Goal: Information Seeking & Learning: Learn about a topic

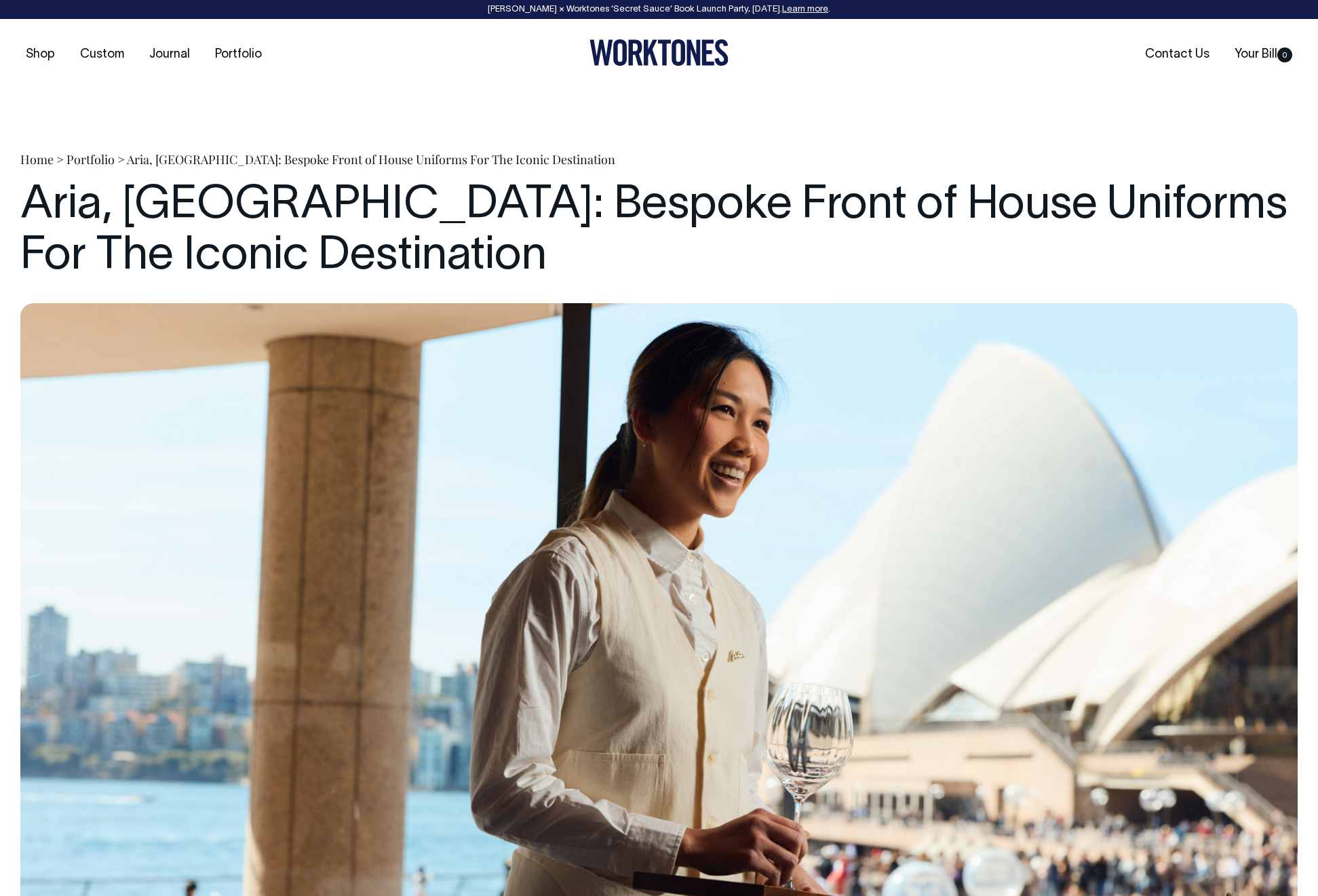
click at [678, 162] on div "Home > Portfolio > Aria, Sydney: Bespoke Front of House Uniforms For The Iconic…" at bounding box center [659, 160] width 1277 height 16
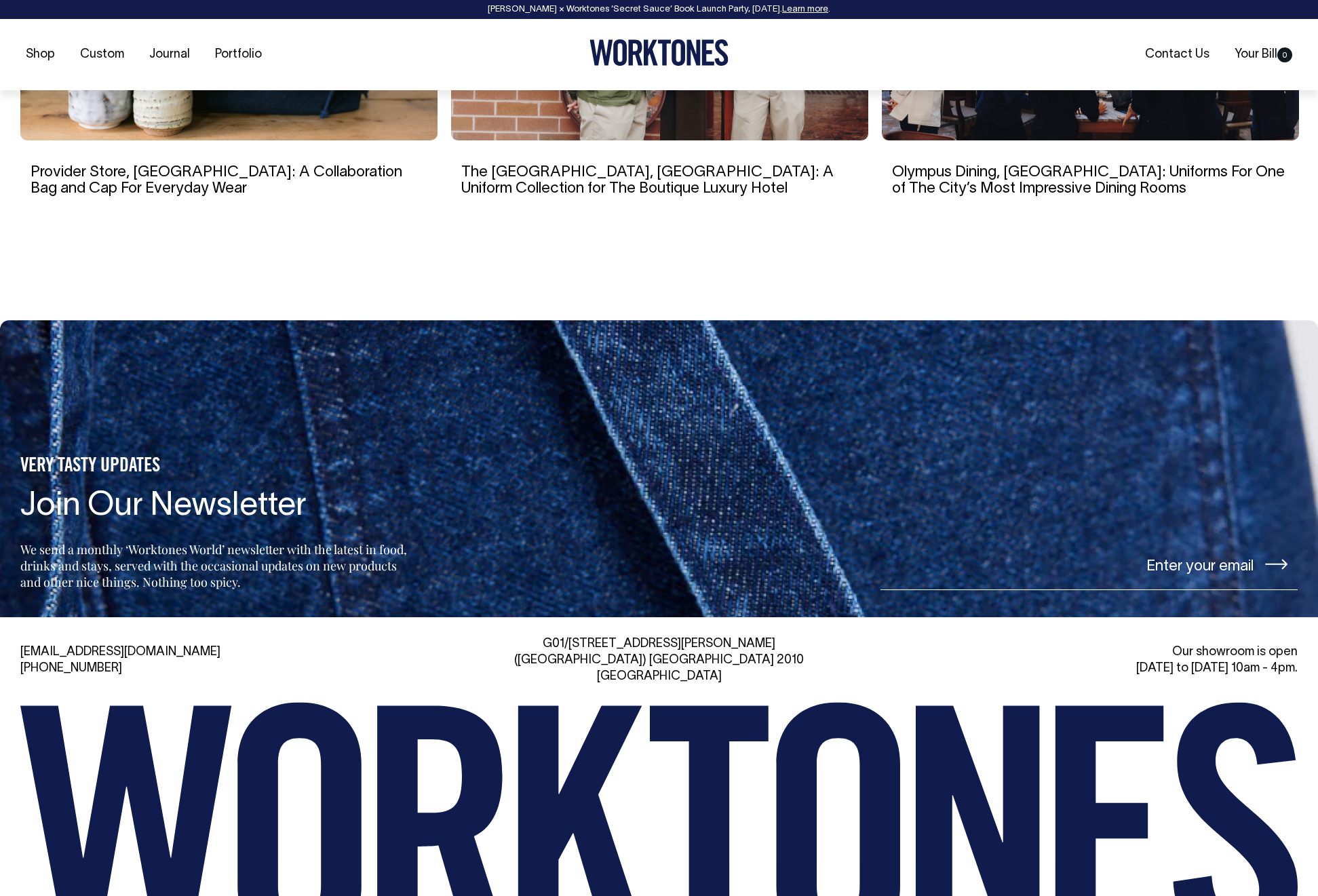
scroll to position [11847, 0]
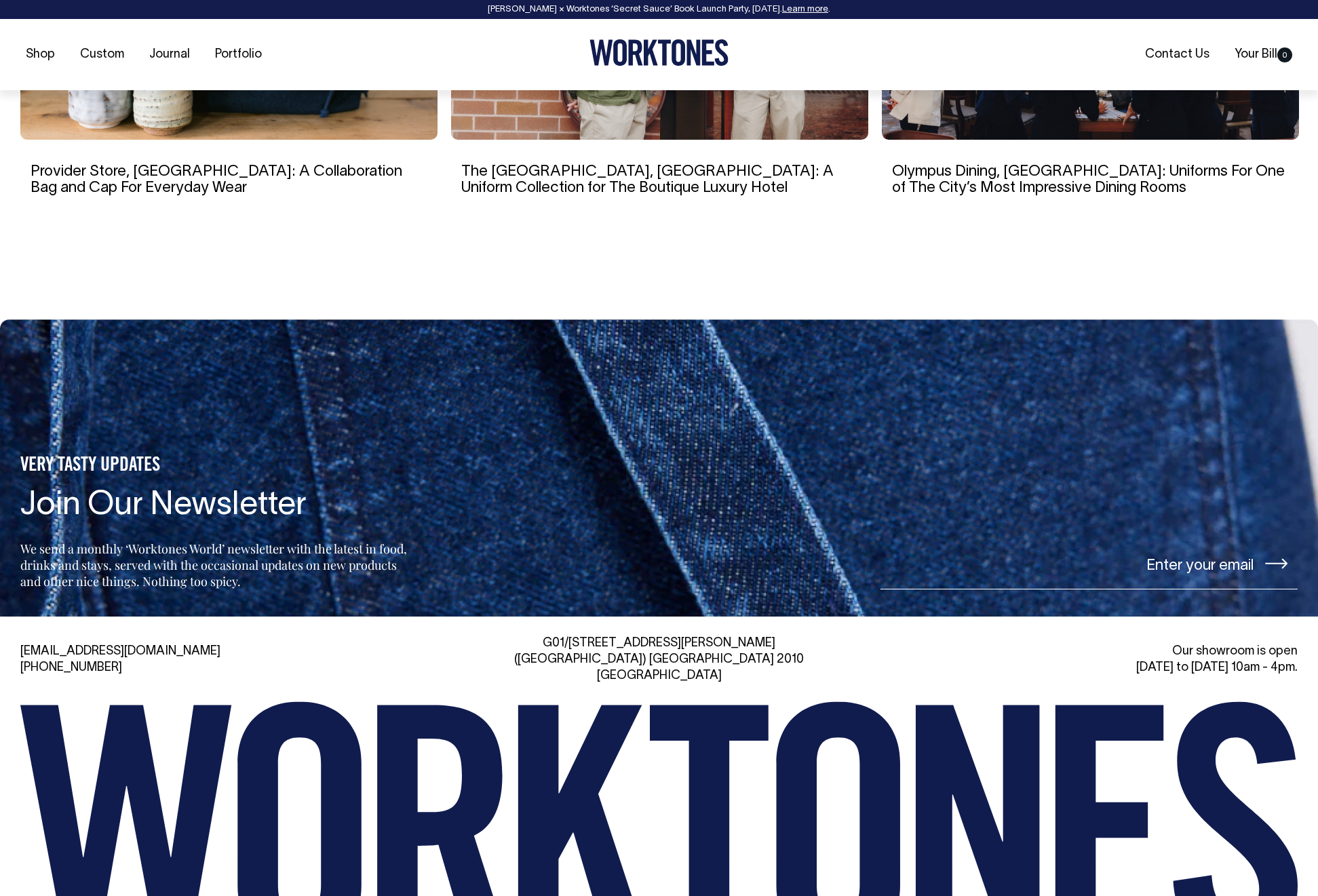
drag, startPoint x: 632, startPoint y: 860, endPoint x: 638, endPoint y: 861, distance: 6.1
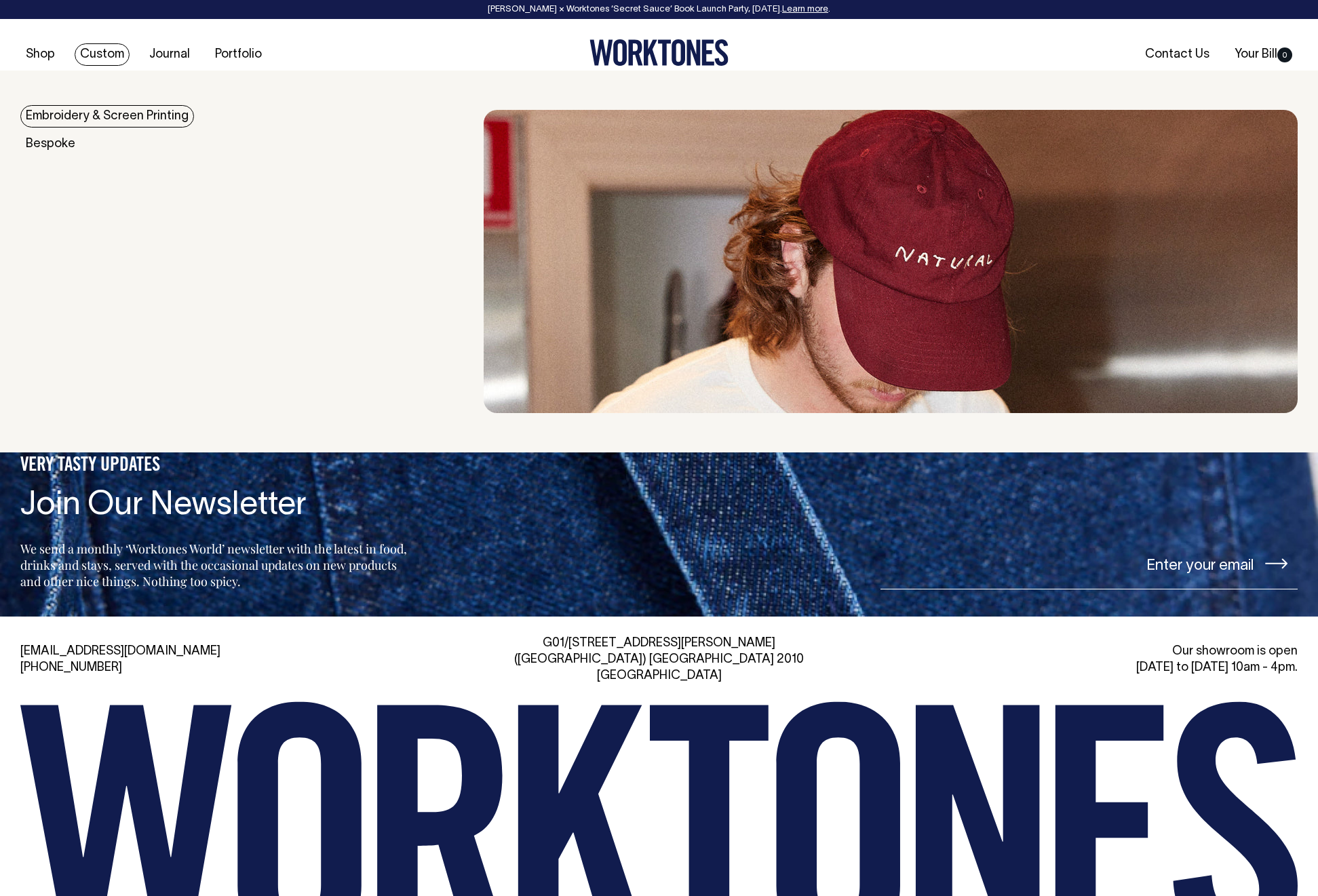
click at [100, 57] on link "Custom" at bounding box center [102, 55] width 55 height 22
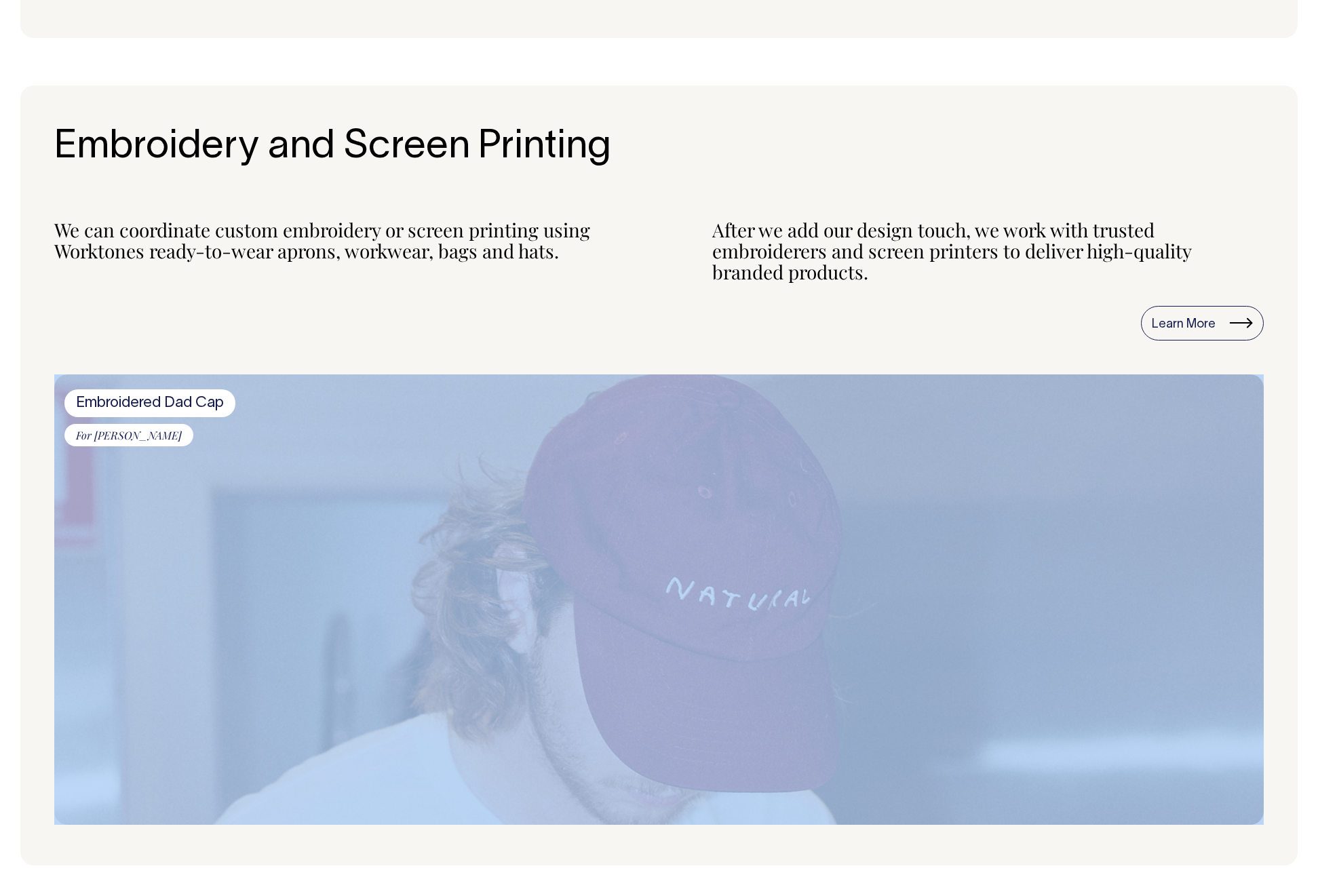
drag, startPoint x: 750, startPoint y: 335, endPoint x: 933, endPoint y: 524, distance: 263.1
click at [857, 506] on img at bounding box center [658, 601] width 1209 height 451
click at [654, 473] on img at bounding box center [658, 601] width 1209 height 451
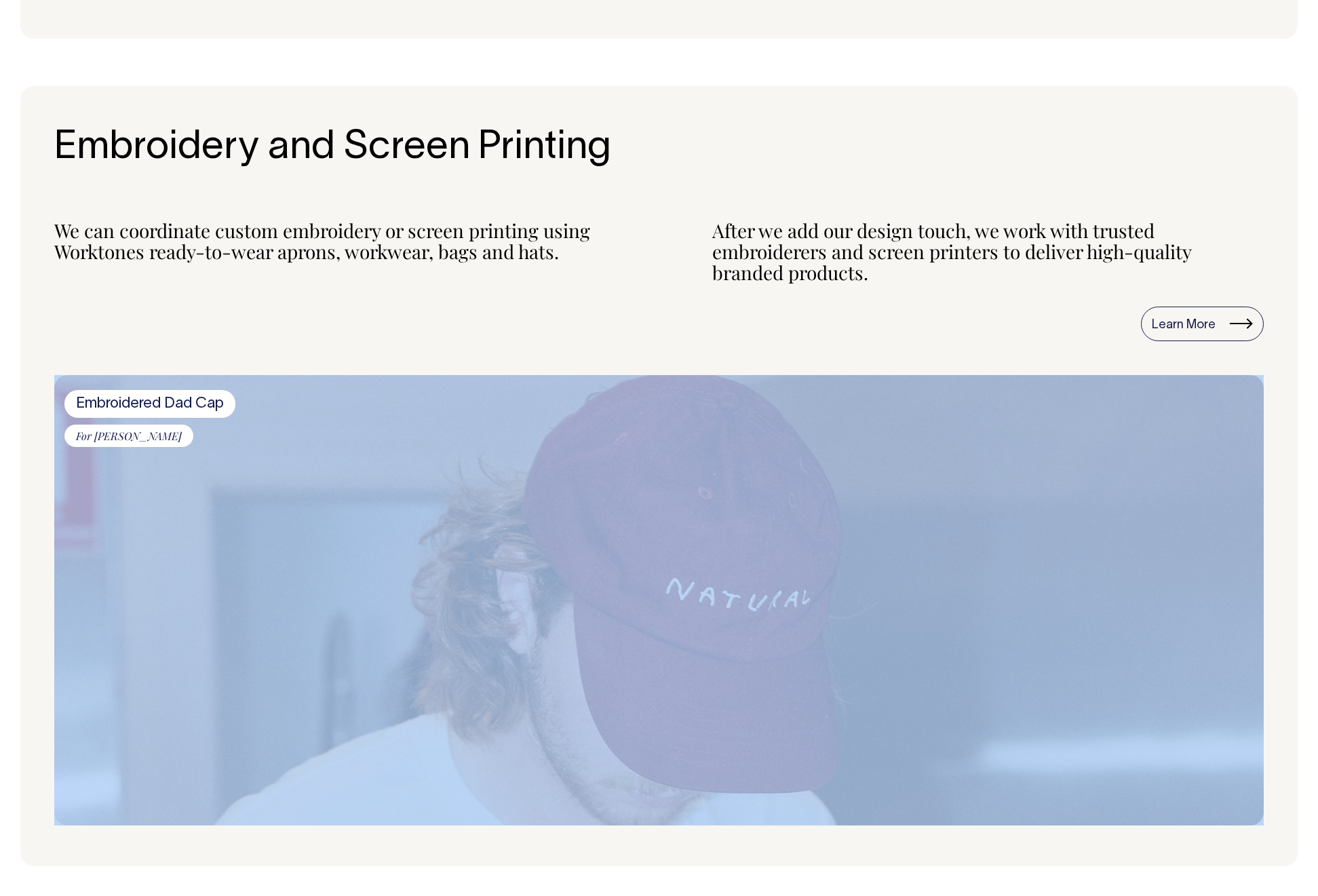
drag, startPoint x: 619, startPoint y: 484, endPoint x: 620, endPoint y: 496, distance: 12.0
click at [619, 484] on img at bounding box center [658, 601] width 1209 height 451
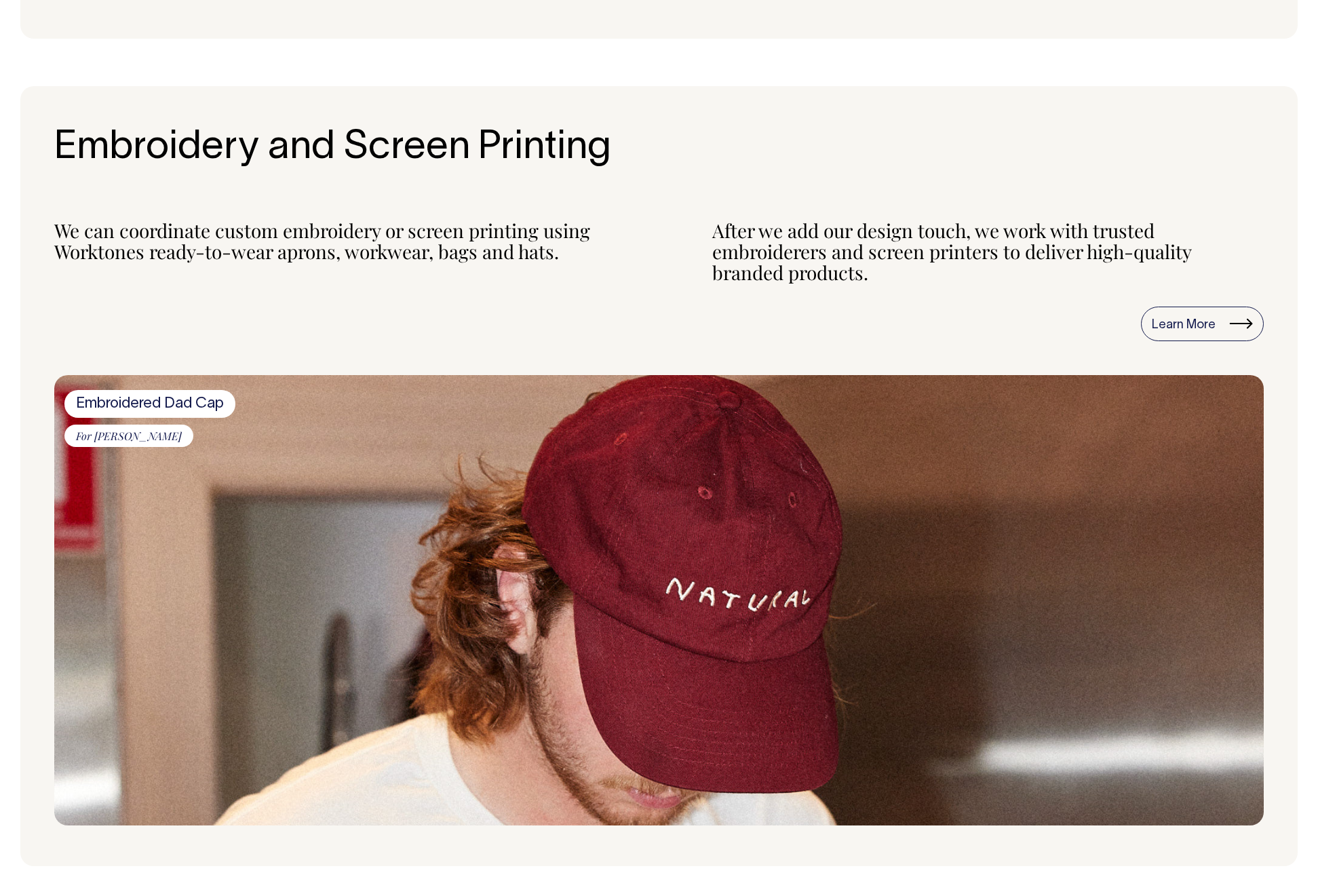
click at [593, 330] on div "Learn More" at bounding box center [658, 324] width 1209 height 35
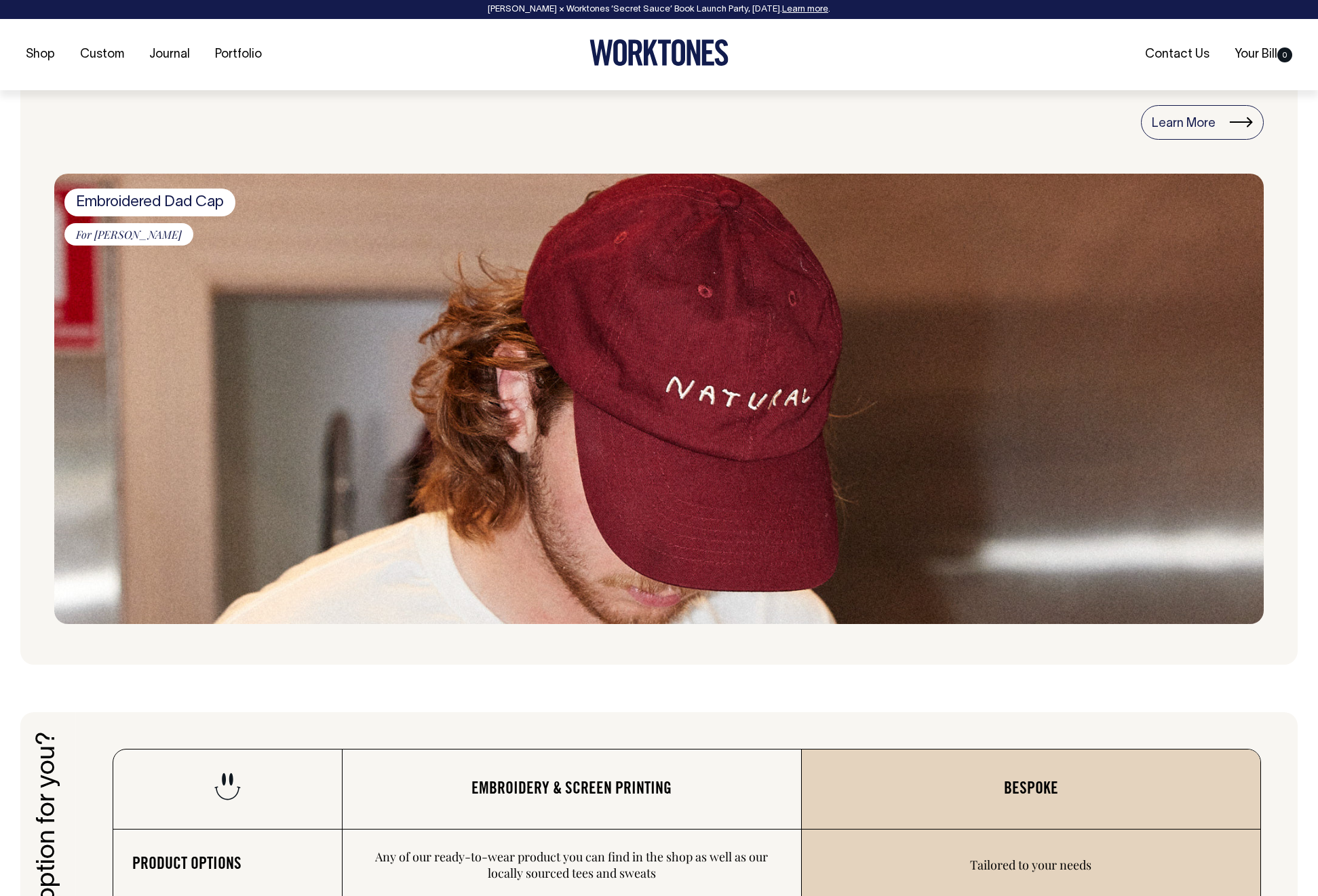
scroll to position [1542, 0]
drag, startPoint x: 536, startPoint y: 162, endPoint x: 528, endPoint y: 168, distance: 10.0
click at [536, 162] on section "Embroidery and Screen Printing We can coordinate custom embroidery or screen pr…" at bounding box center [659, 274] width 1277 height 780
click at [225, 53] on link "Portfolio" at bounding box center [239, 55] width 58 height 22
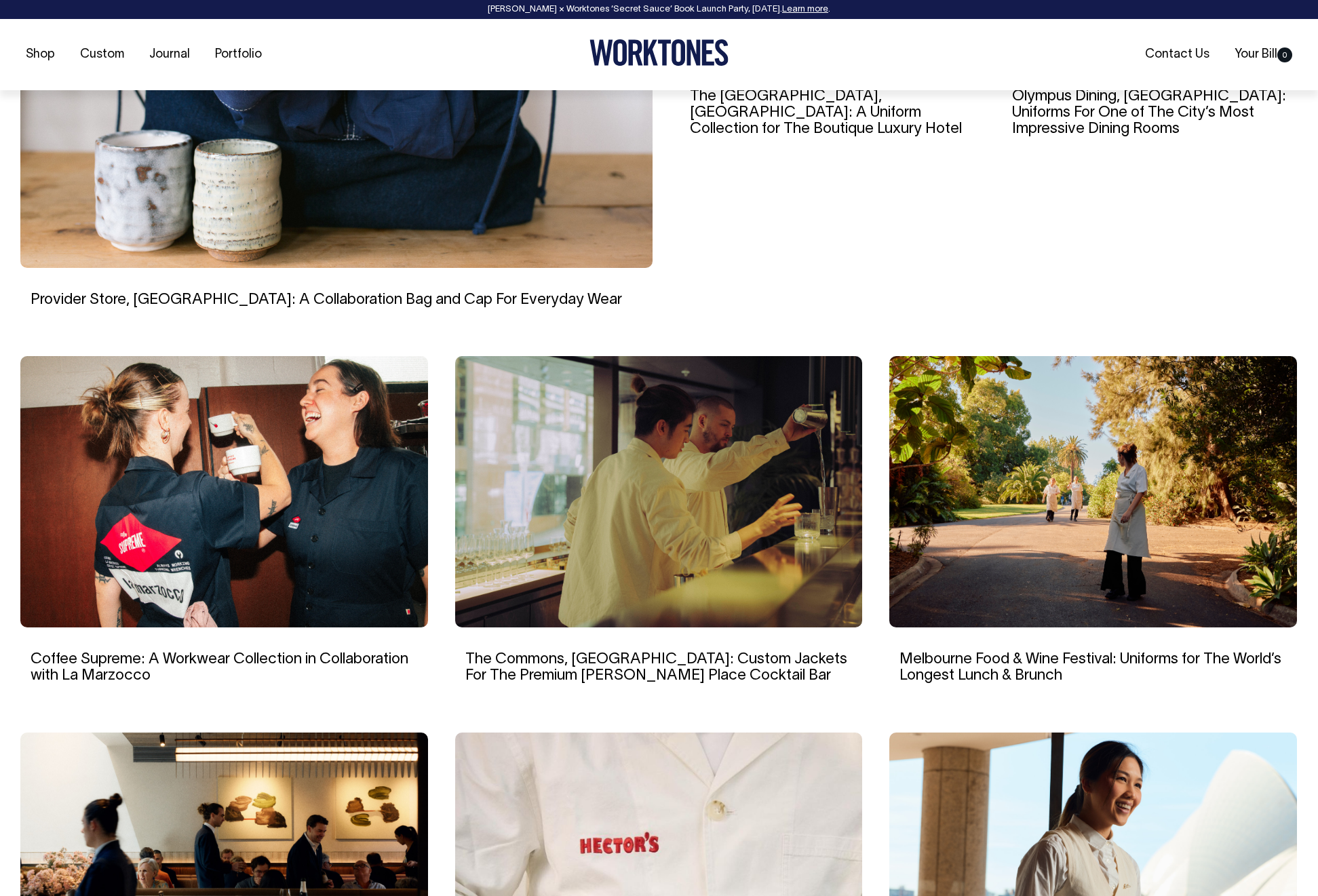
scroll to position [615, 0]
click at [270, 530] on img at bounding box center [225, 490] width 408 height 271
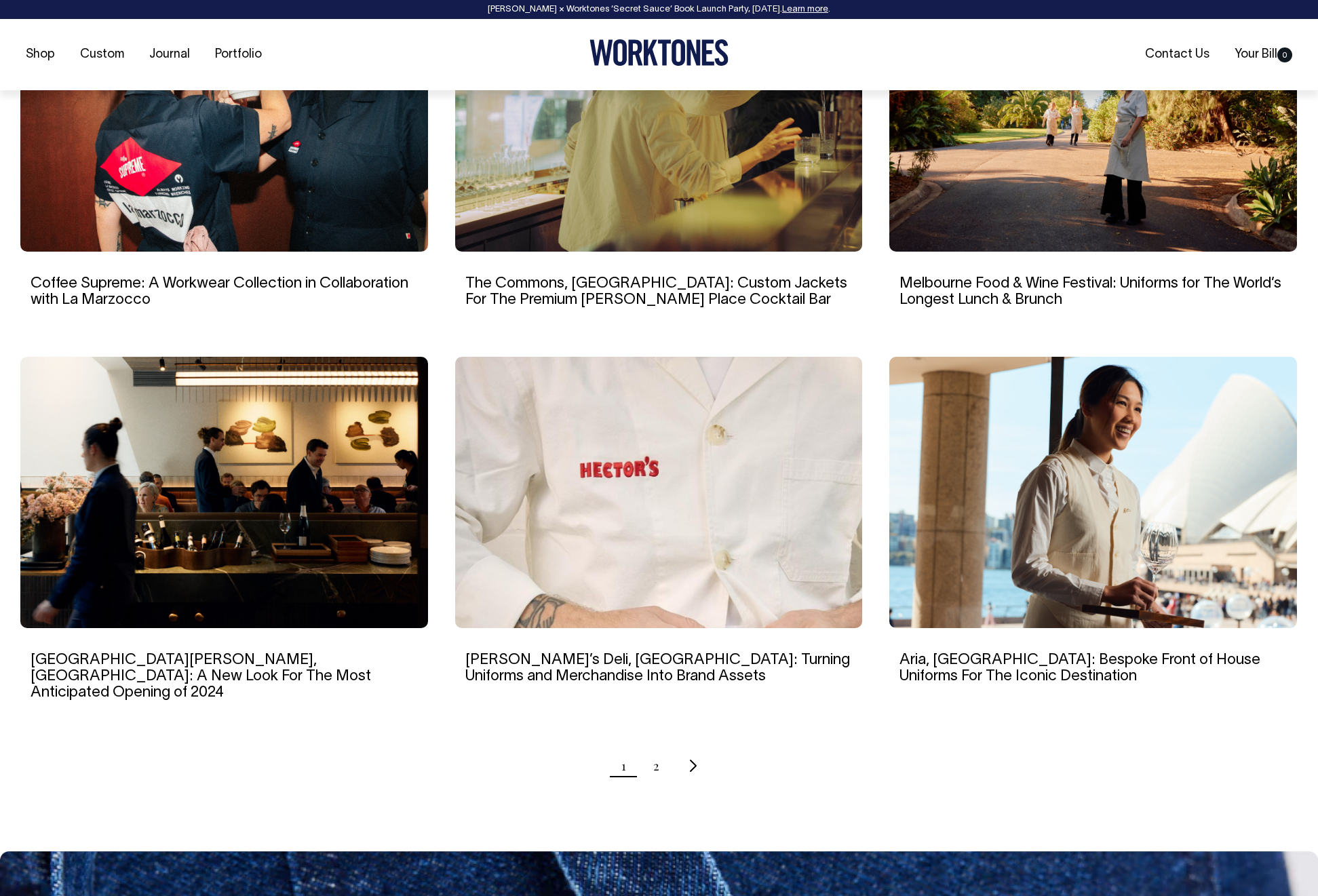
click at [684, 538] on img at bounding box center [659, 492] width 408 height 271
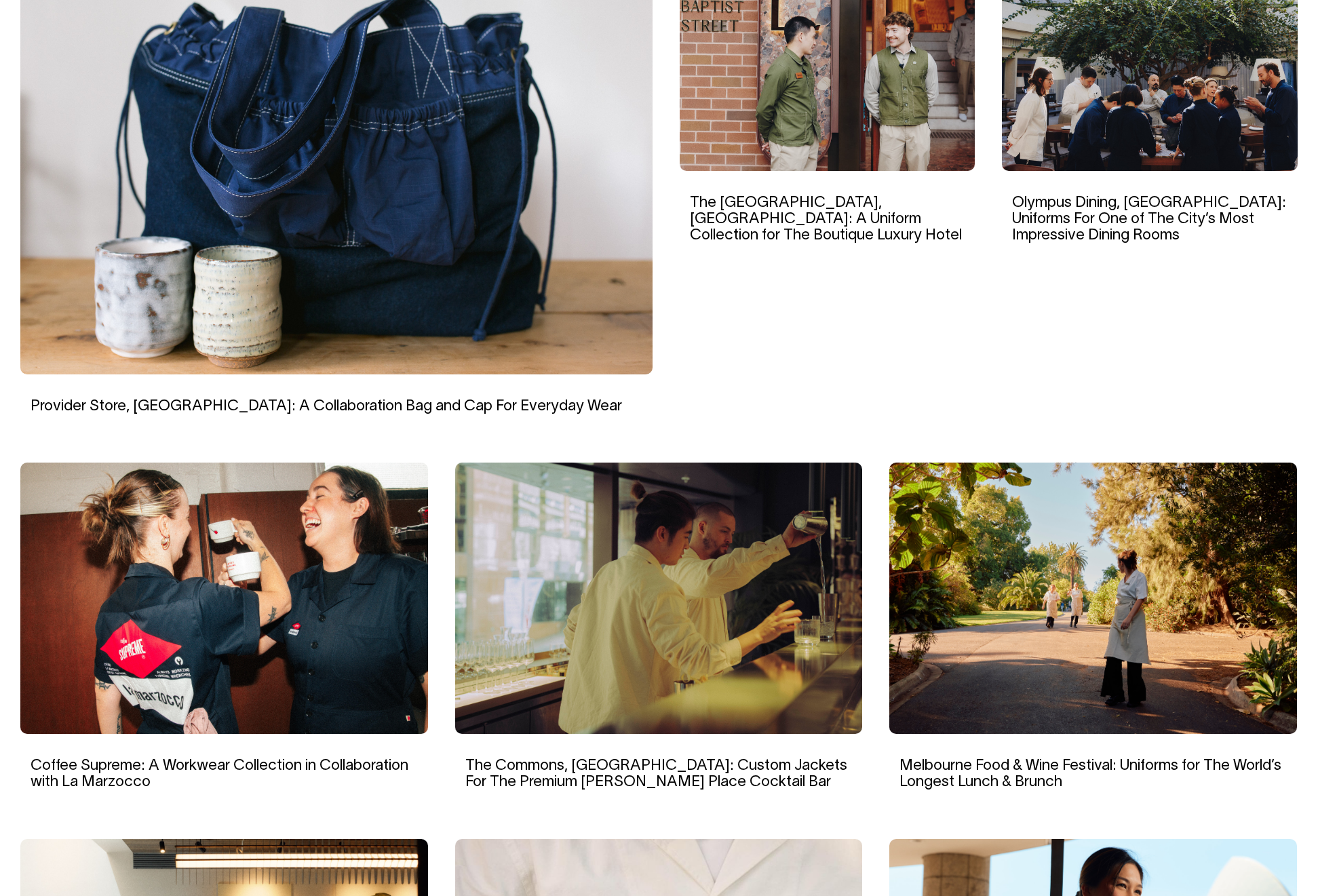
scroll to position [508, 0]
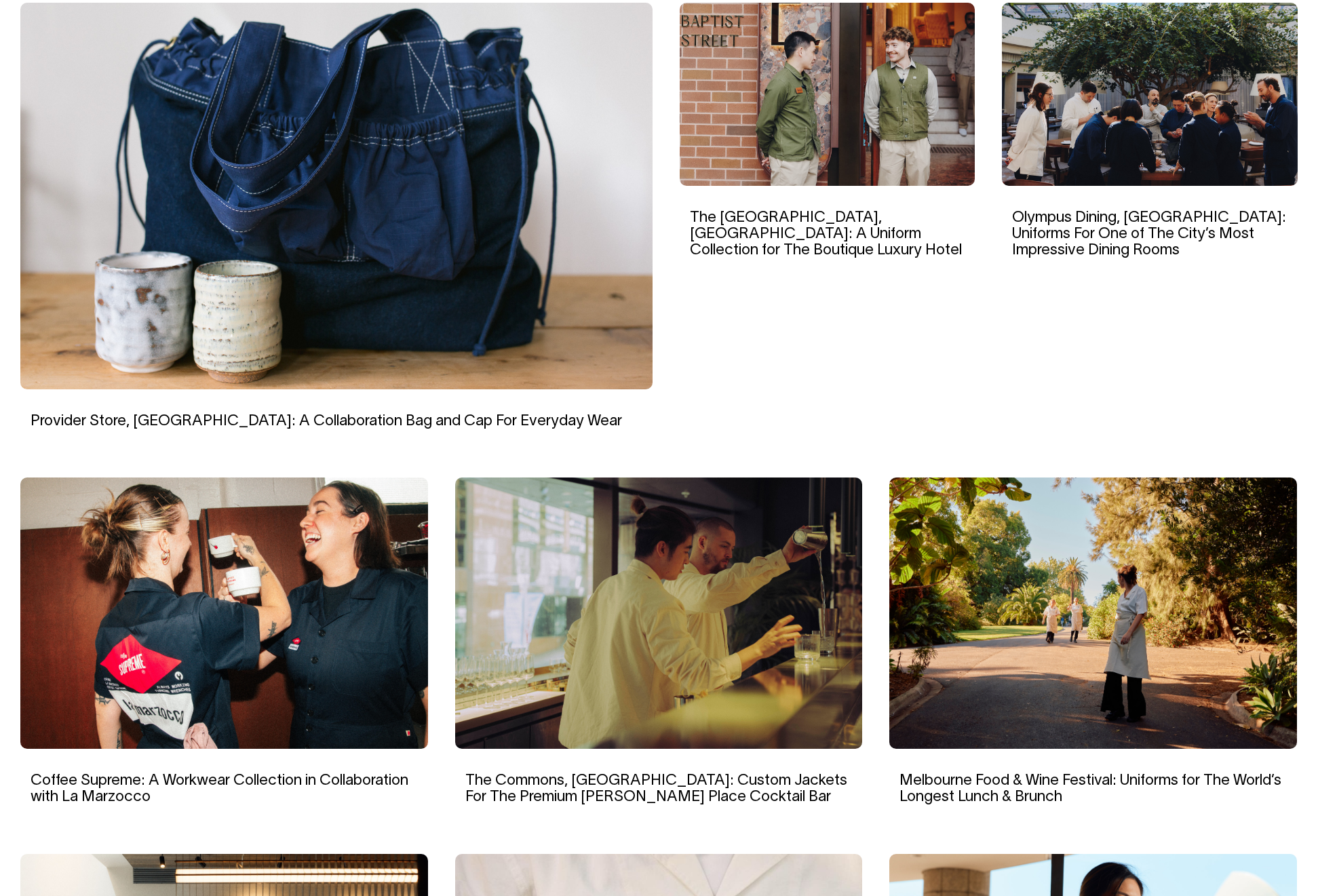
click at [852, 98] on img at bounding box center [827, 95] width 296 height 183
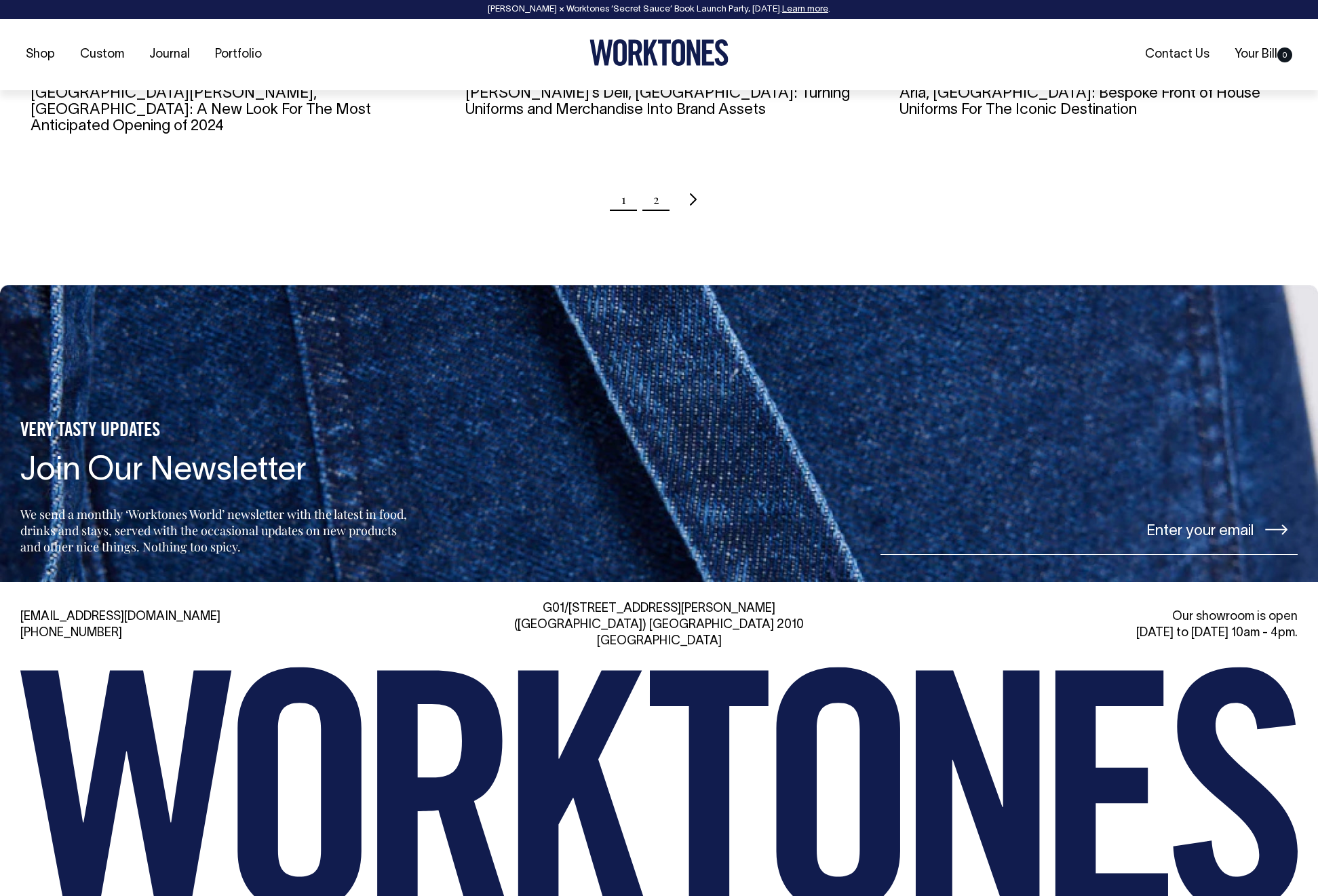
click at [656, 186] on link "2" at bounding box center [656, 199] width 6 height 34
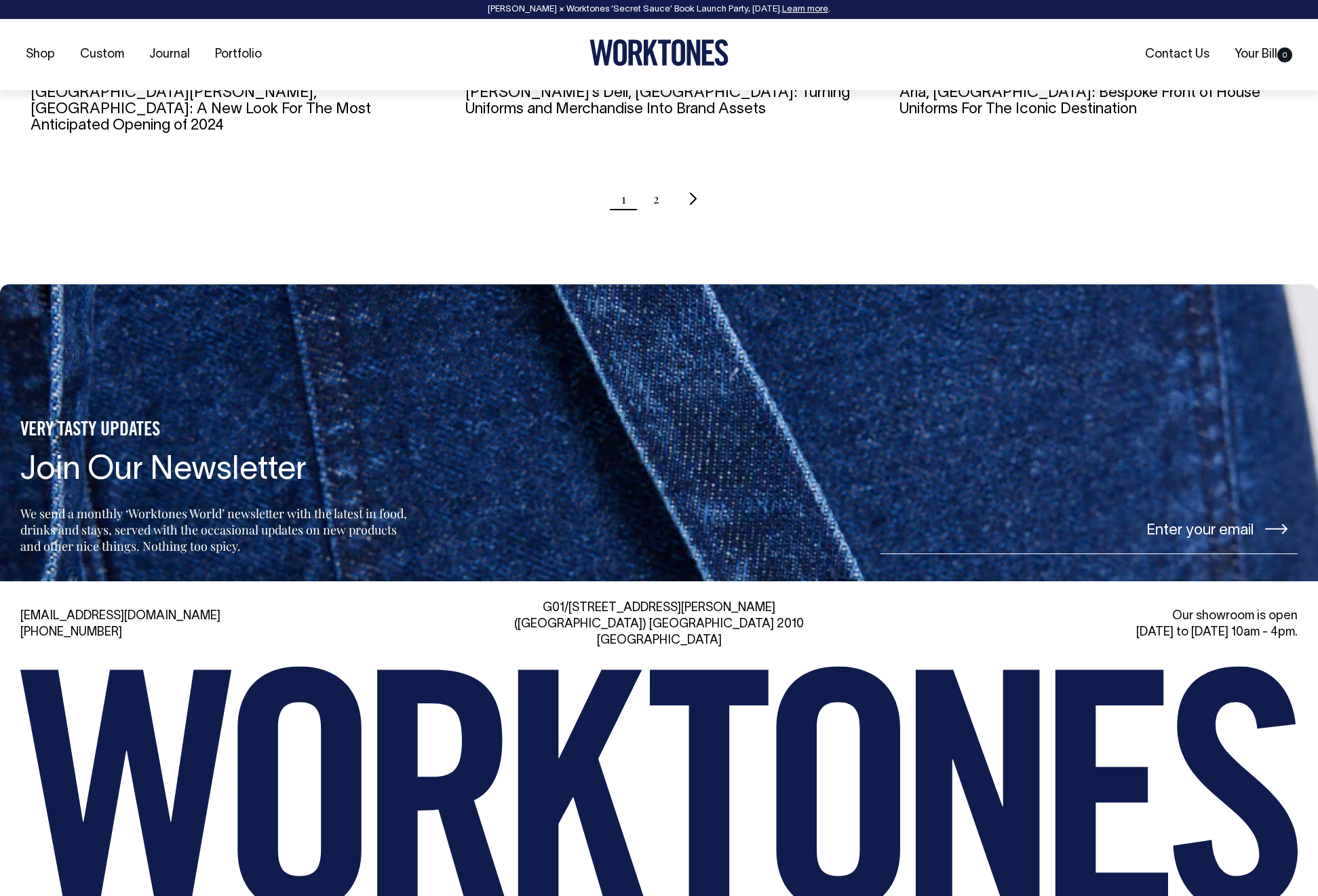
scroll to position [1558, 0]
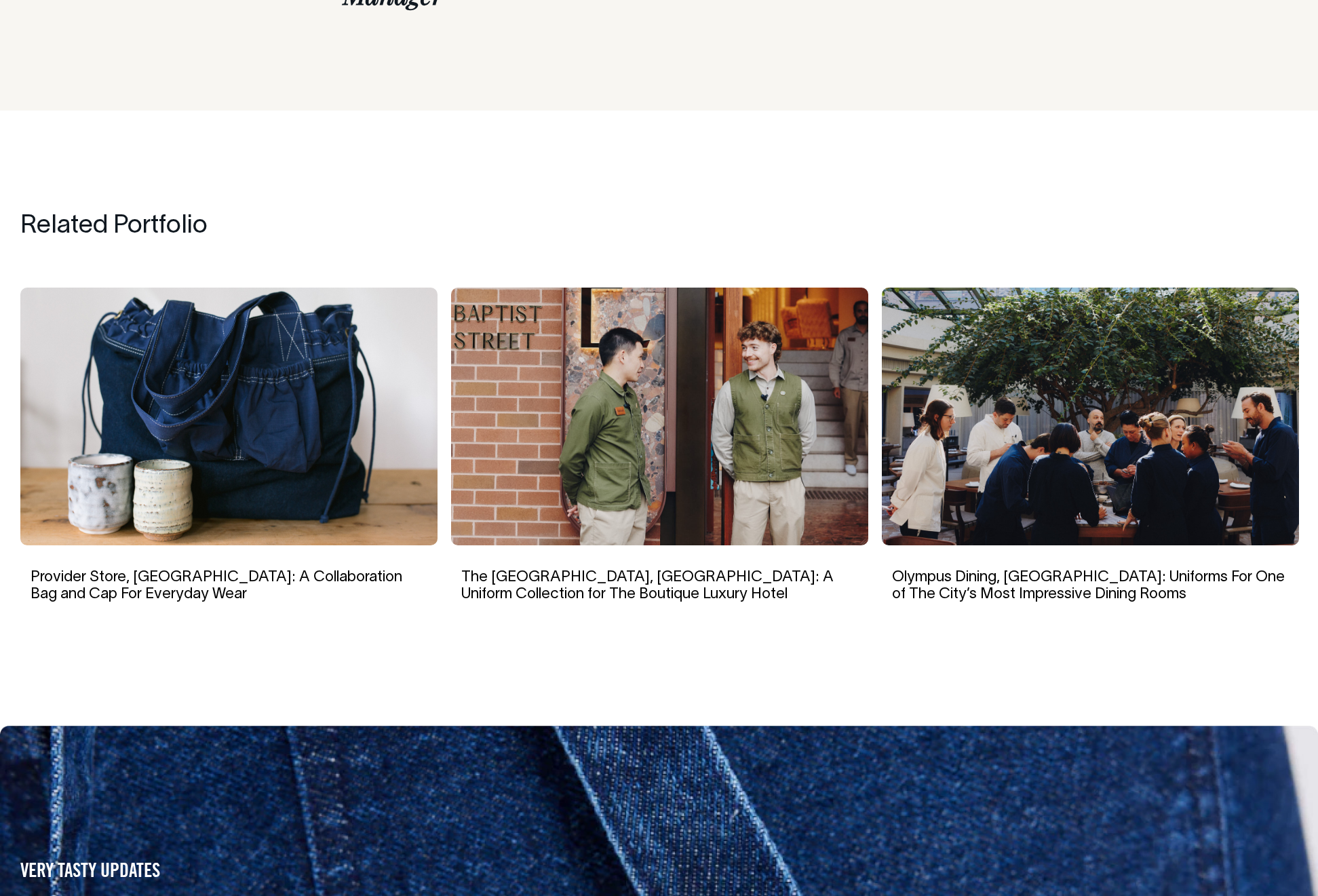
scroll to position [7330, 0]
click at [1039, 420] on img at bounding box center [1090, 417] width 417 height 258
click at [659, 375] on img at bounding box center [660, 417] width 417 height 258
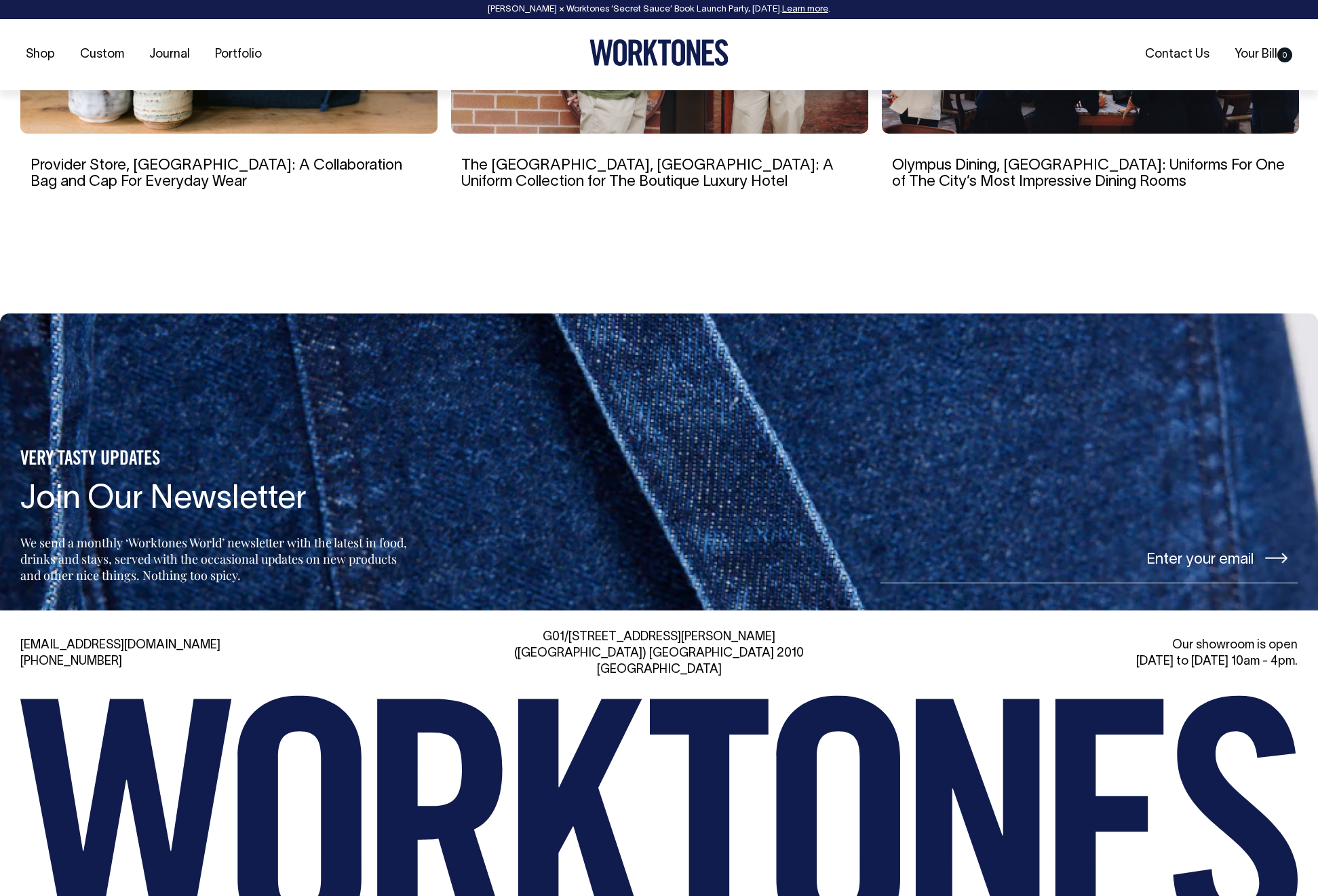
scroll to position [7862, 0]
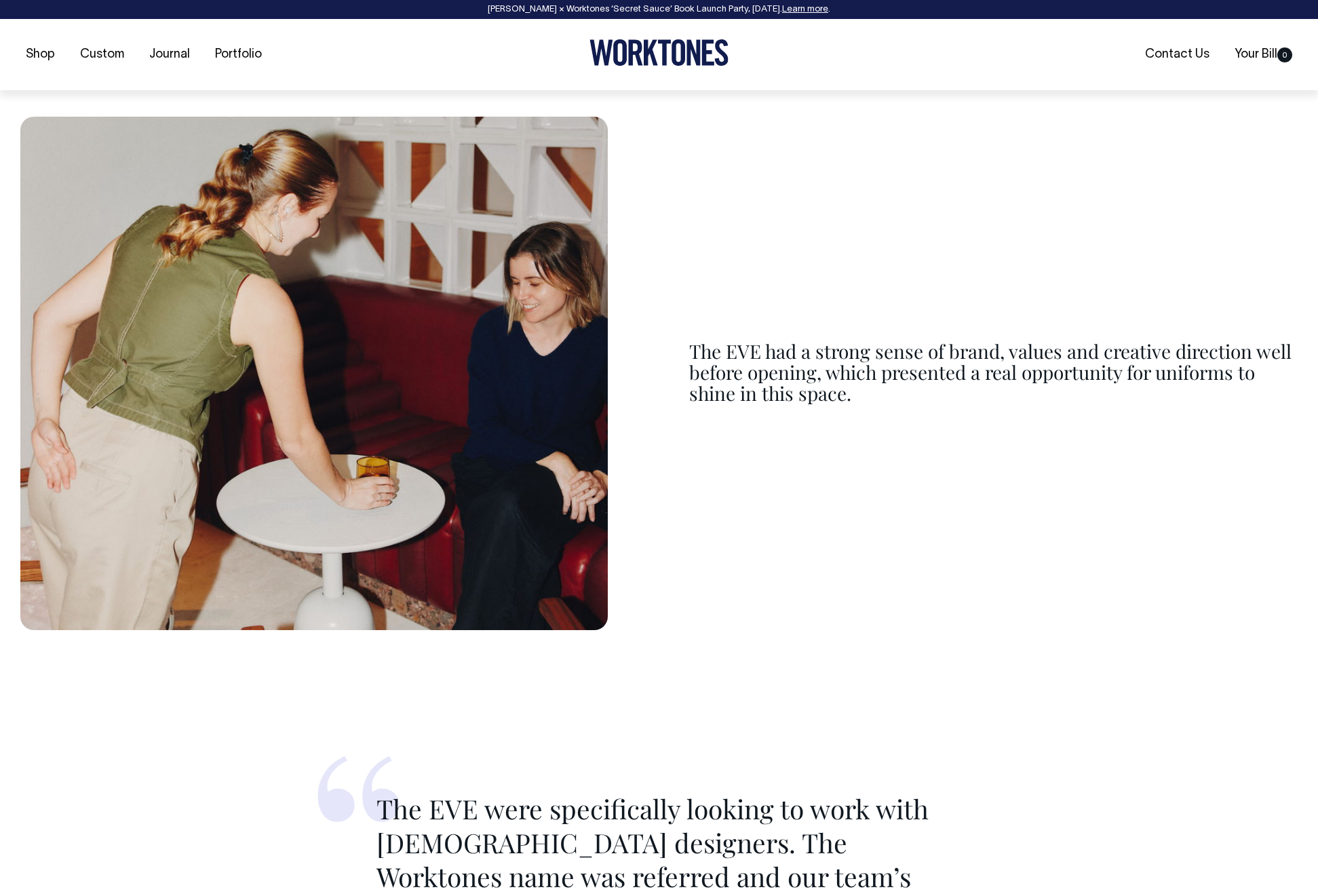
scroll to position [1716, 0]
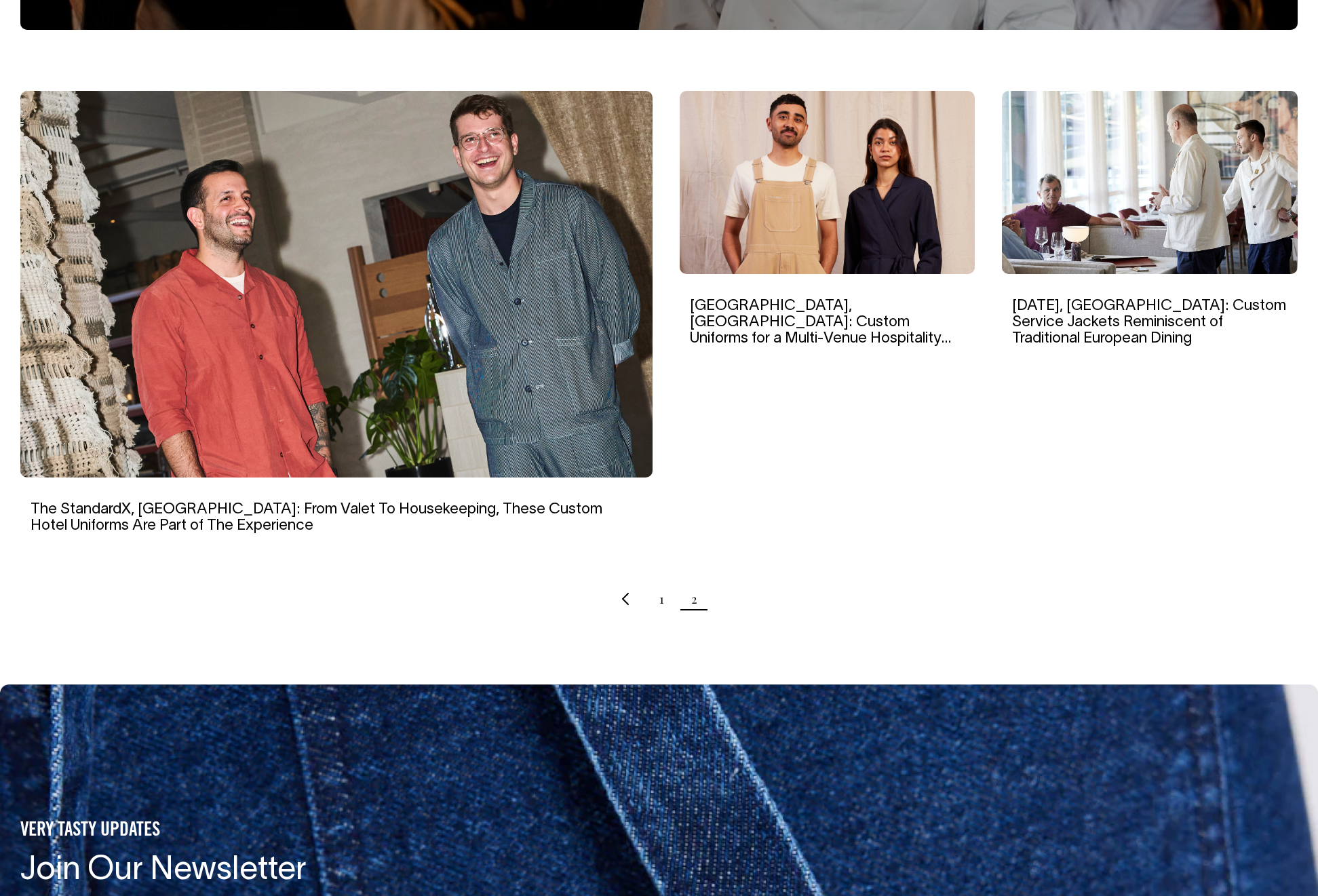
scroll to position [405, 0]
click at [791, 188] on img at bounding box center [827, 182] width 296 height 183
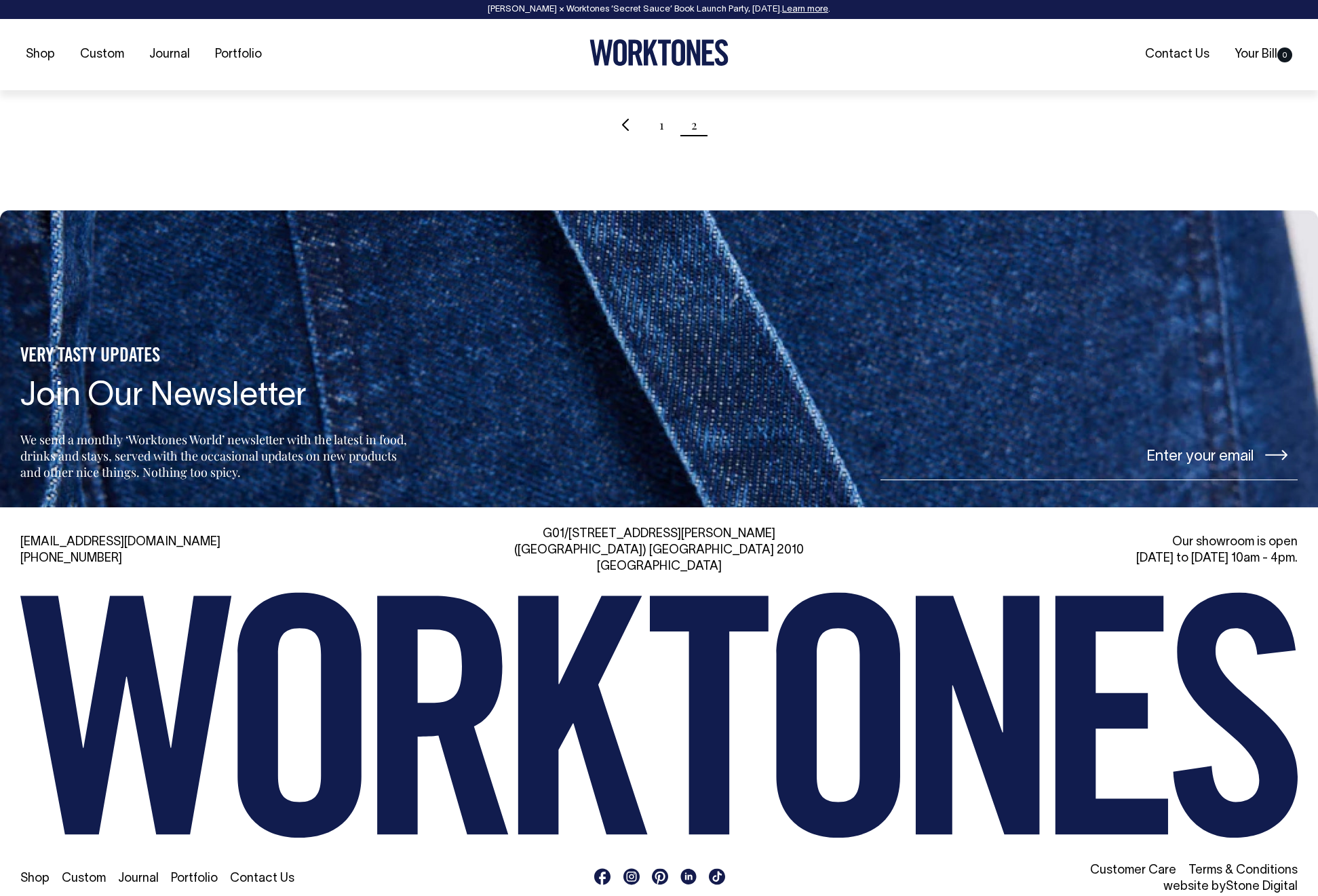
scroll to position [880, 0]
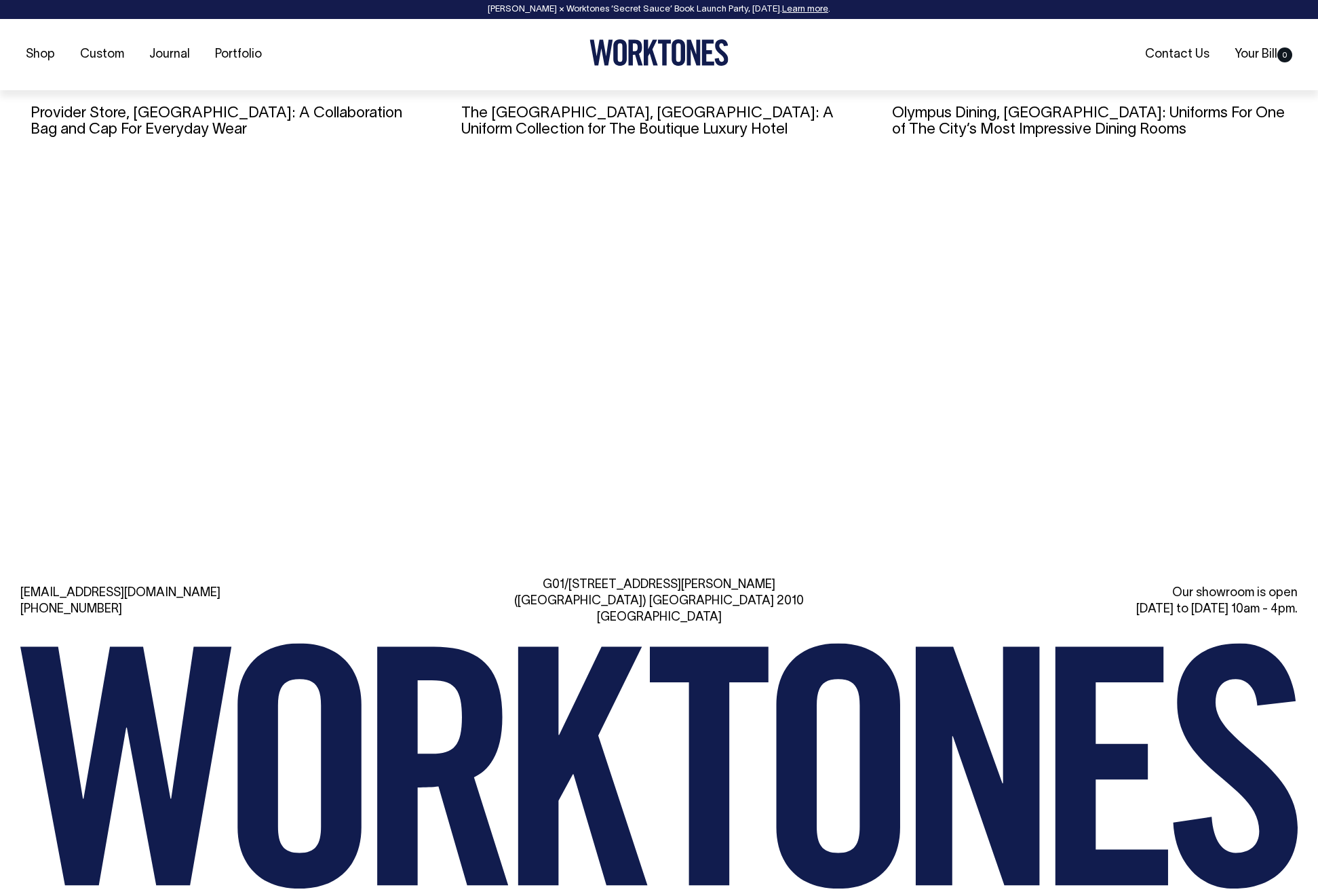
scroll to position [11111, 0]
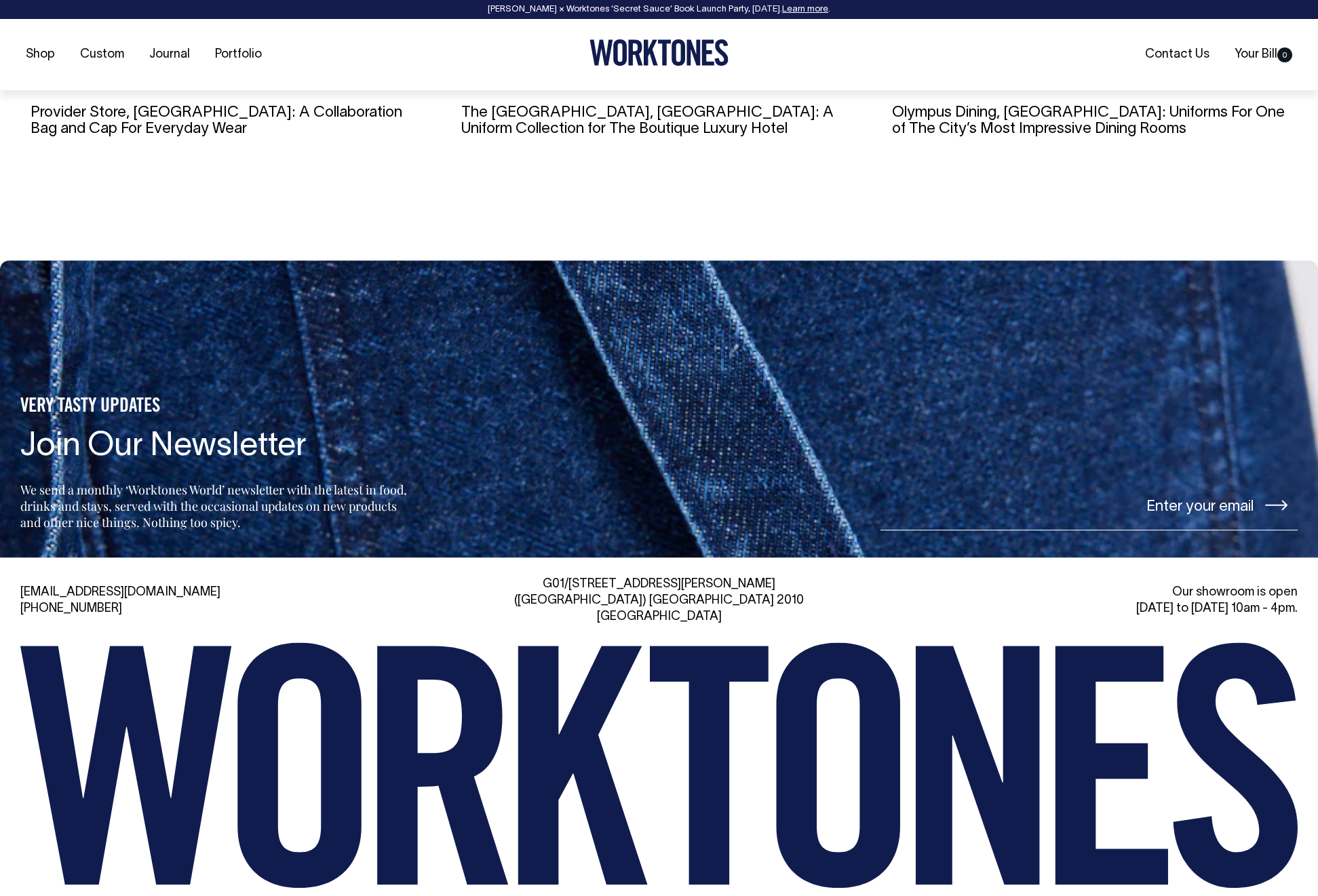
drag, startPoint x: 634, startPoint y: 856, endPoint x: 645, endPoint y: 856, distance: 11.0
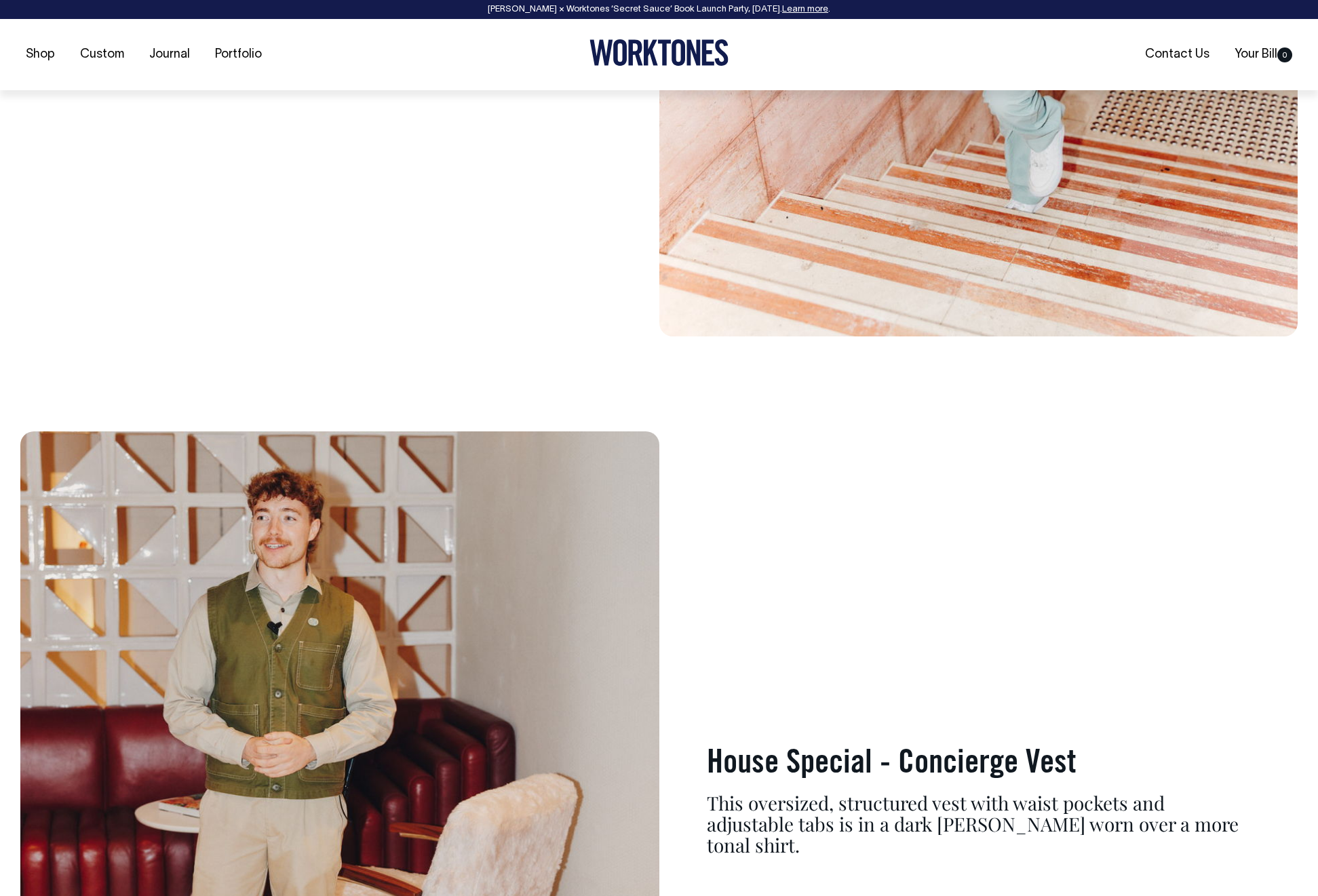
scroll to position [5712, 0]
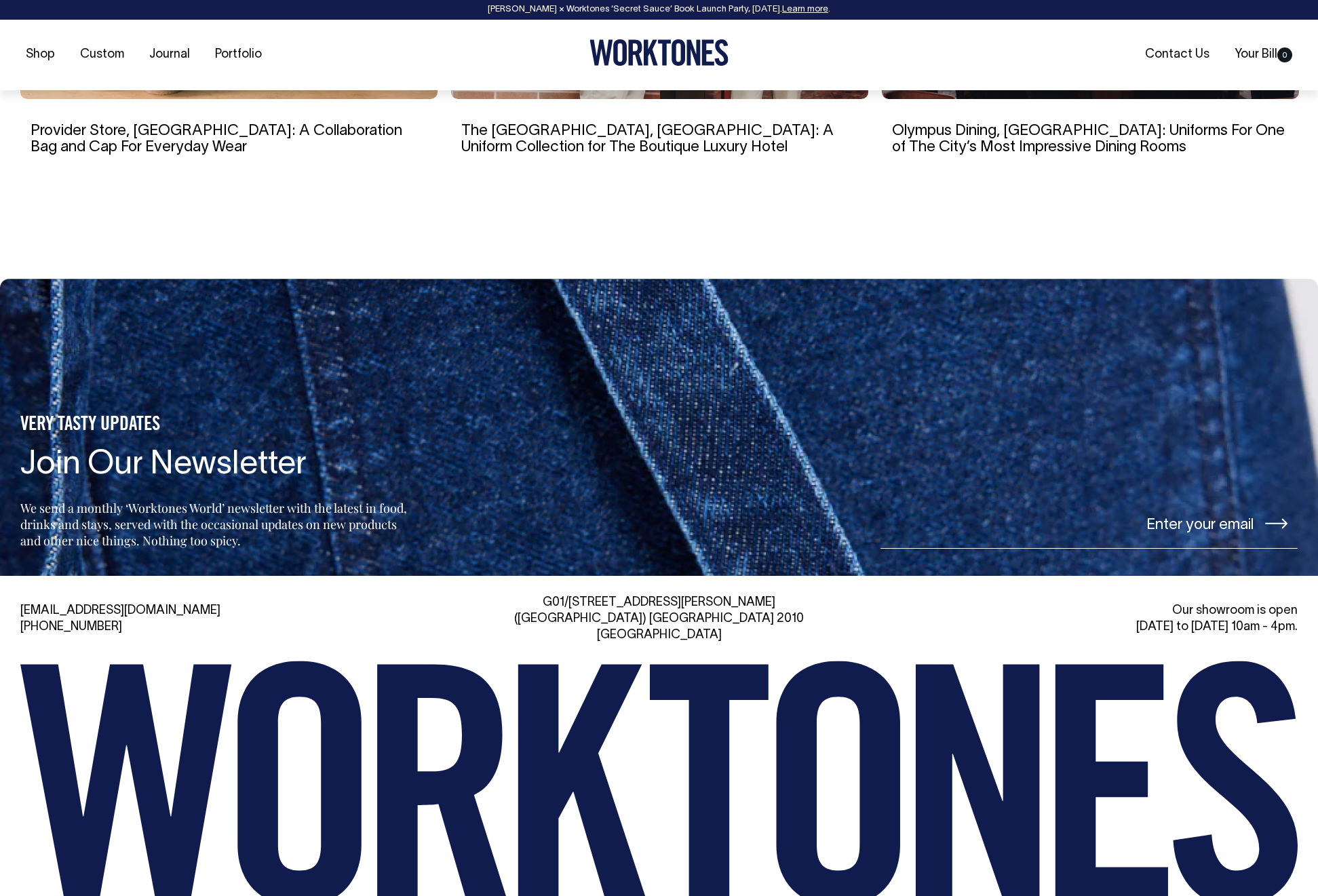
scroll to position [6946, 0]
